Goal: Transaction & Acquisition: Purchase product/service

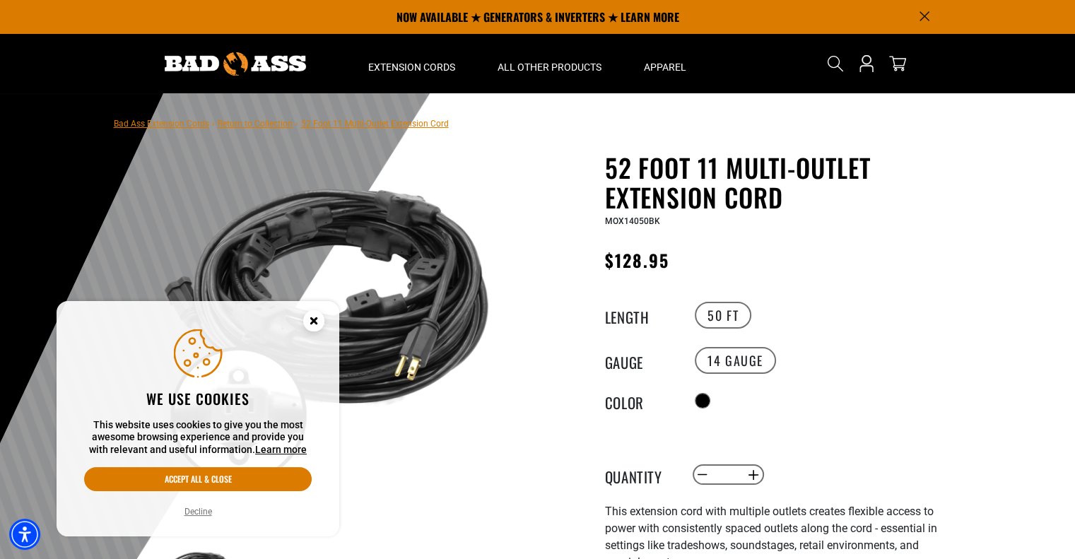
click at [314, 322] on icon "Close this option" at bounding box center [313, 320] width 5 height 5
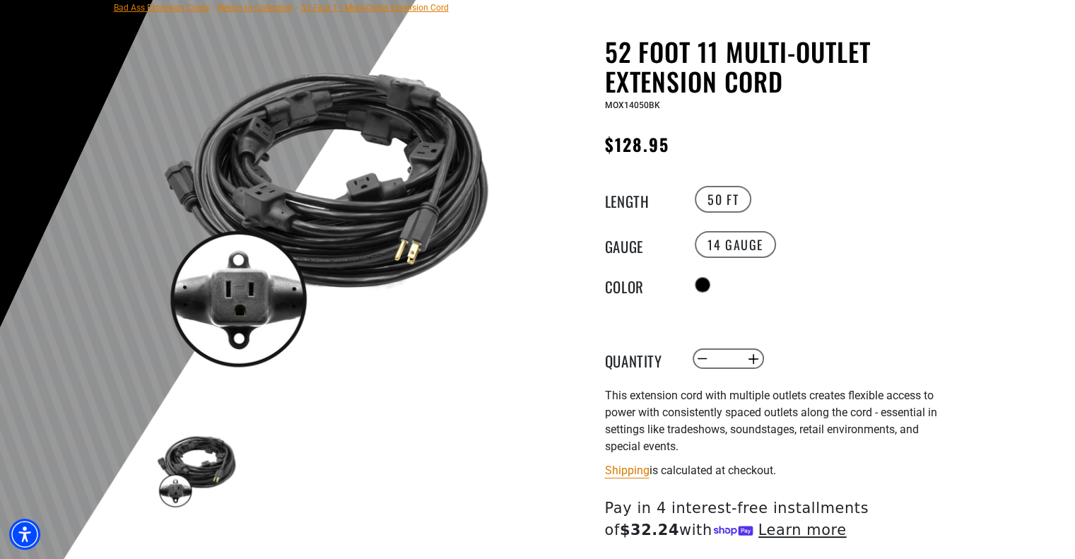
scroll to position [141, 0]
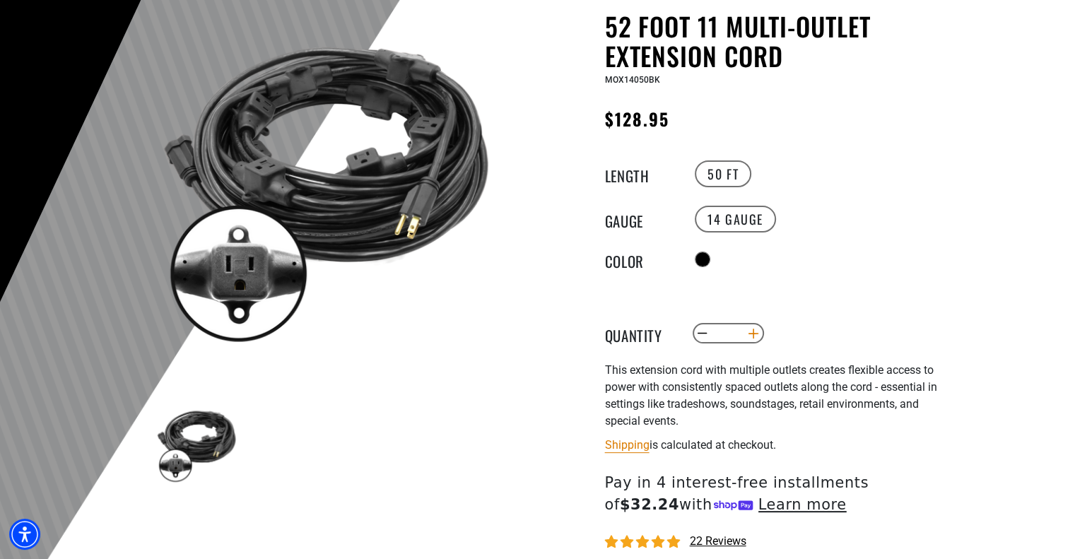
click at [752, 336] on button "Increase quantity for 52 Foot 11 Multi-Outlet Extension Cord" at bounding box center [753, 334] width 22 height 24
click at [754, 331] on button "Increase quantity for 52 Foot 11 Multi-Outlet Extension Cord" at bounding box center [753, 334] width 22 height 24
type input "*"
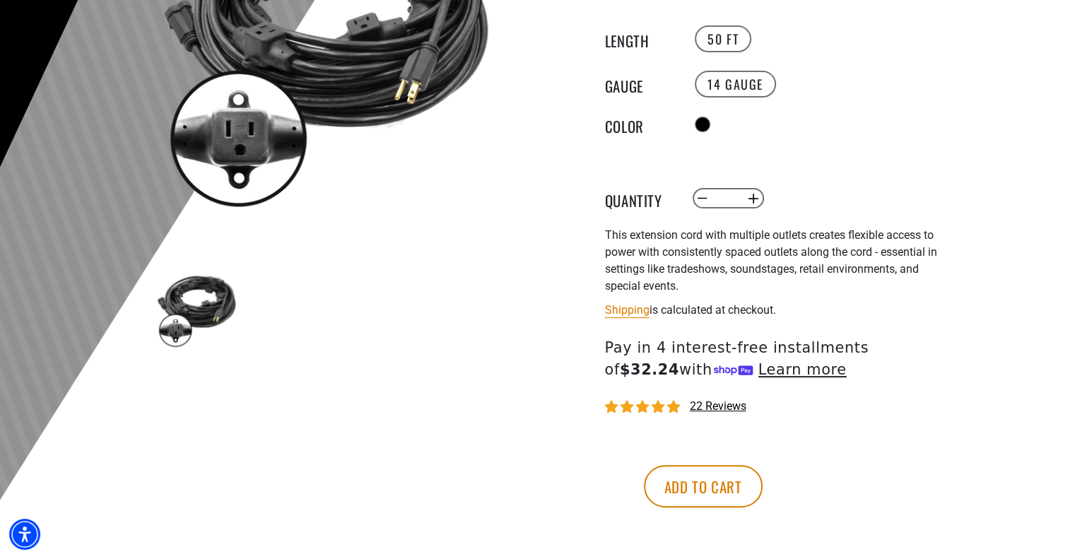
scroll to position [283, 0]
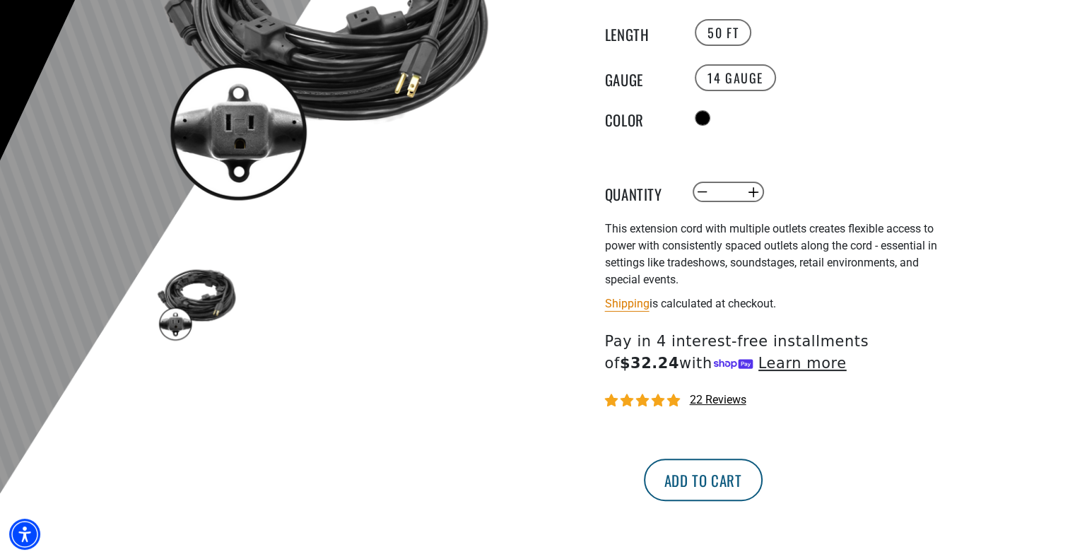
click at [763, 474] on button "Add to cart" at bounding box center [703, 480] width 119 height 42
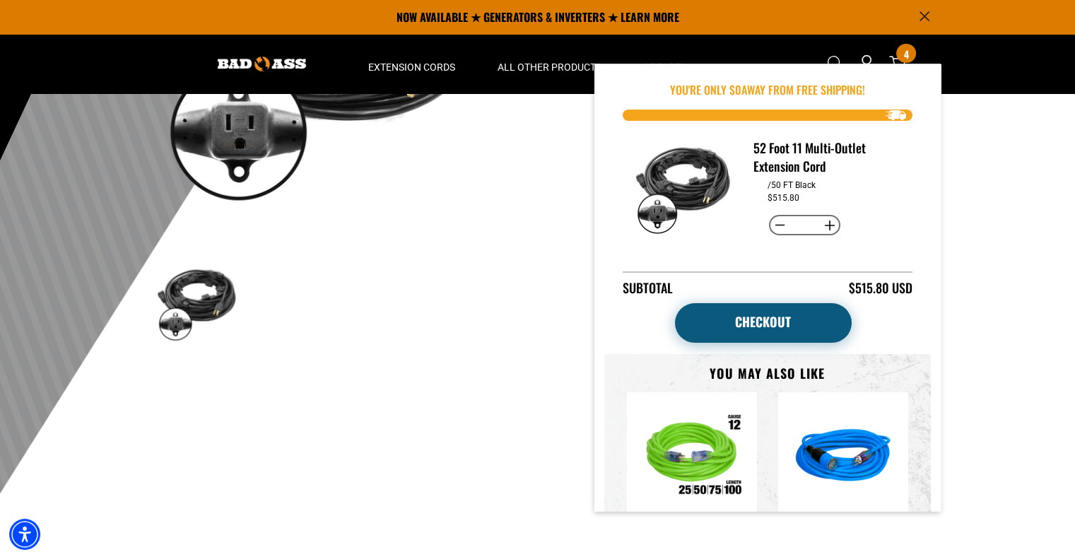
click at [768, 316] on link "Checkout" at bounding box center [763, 323] width 177 height 40
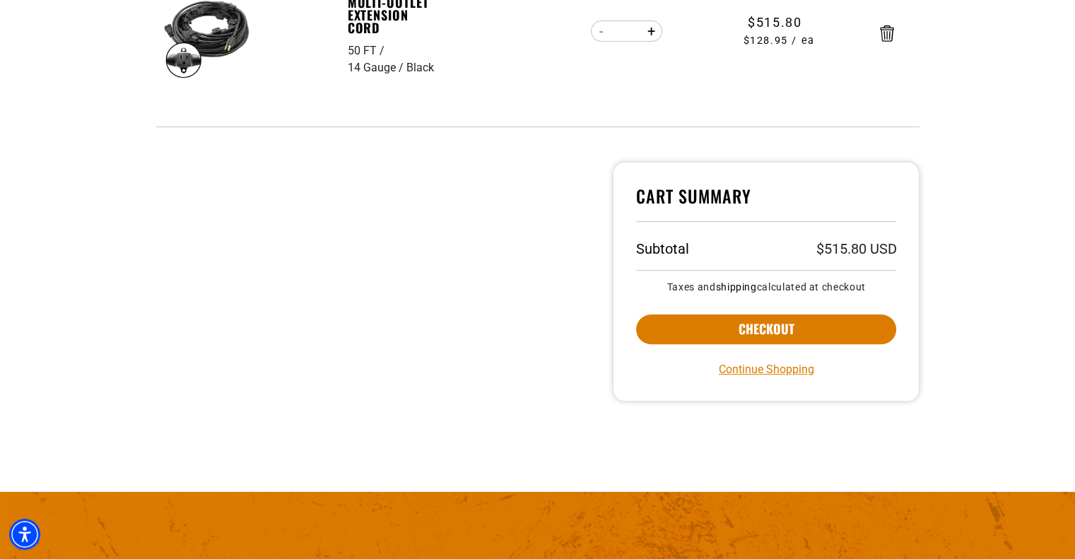
scroll to position [354, 0]
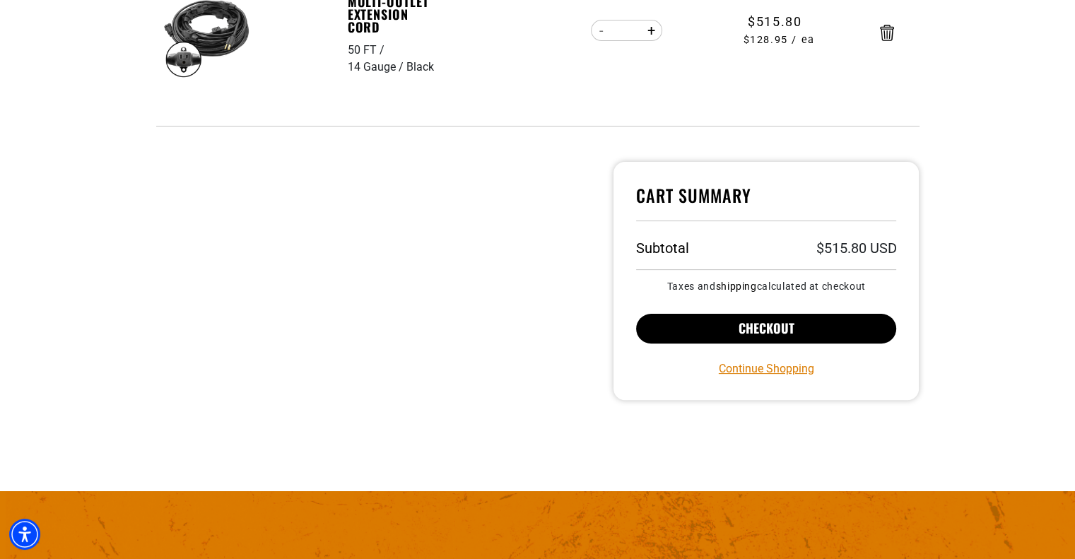
click at [740, 328] on button "Checkout" at bounding box center [766, 329] width 261 height 30
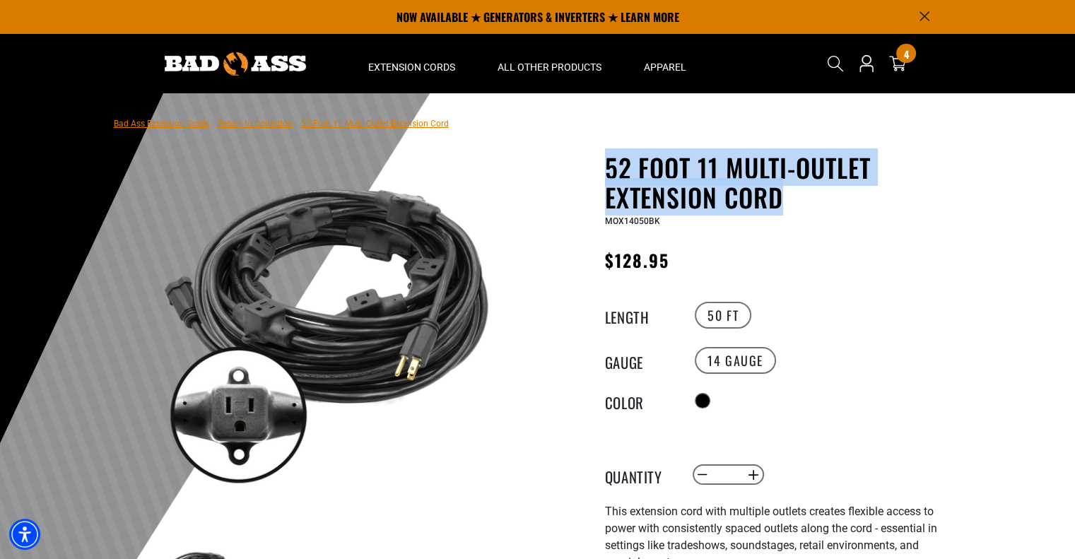
drag, startPoint x: 604, startPoint y: 164, endPoint x: 786, endPoint y: 200, distance: 185.9
click at [786, 200] on div "52 Foot 11 Multi-Outlet Extension Cord 52 Foot 11 Multi-Outlet Extension Cord M…" at bounding box center [750, 500] width 403 height 695
copy h1 "52 Foot 11 Multi-Outlet Extension Cord"
